Goal: Information Seeking & Learning: Stay updated

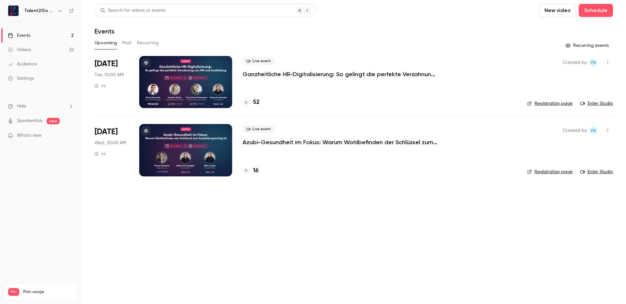
click at [326, 48] on div "Upcoming Past Recurring" at bounding box center [353, 43] width 518 height 10
click at [421, 40] on div "Upcoming Past Recurring" at bounding box center [353, 43] width 518 height 10
click at [406, 50] on div "Upcoming Past Recurring" at bounding box center [353, 44] width 518 height 13
click at [50, 137] on p "What's new" at bounding box center [35, 135] width 55 height 7
click at [477, 67] on div at bounding box center [313, 152] width 626 height 304
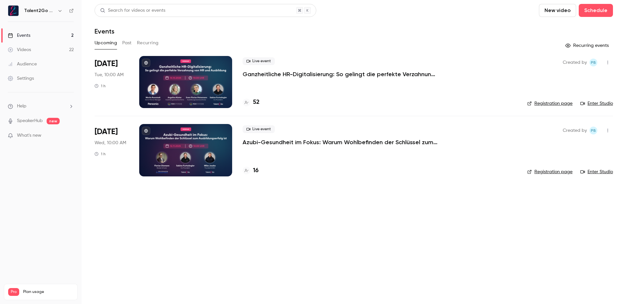
click at [469, 43] on div "Upcoming Past Recurring" at bounding box center [353, 43] width 518 height 10
